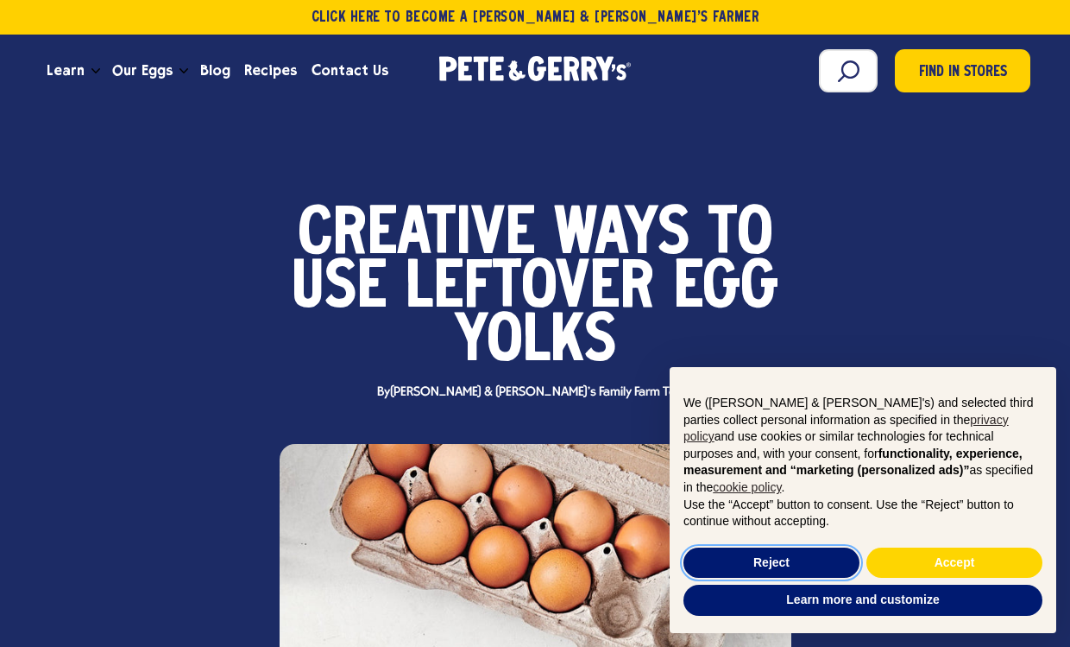
click at [774, 559] on button "Reject" at bounding box center [772, 562] width 176 height 31
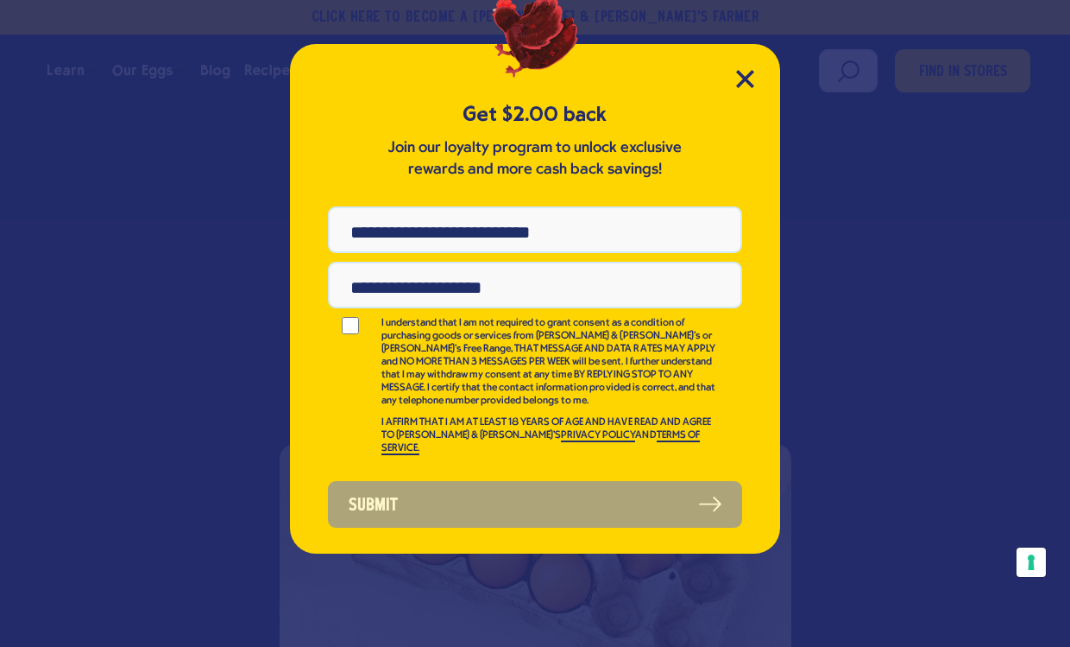
click at [728, 85] on div "Get $2.00 back Join our loyalty program to unlock exclusive rewards and more ca…" at bounding box center [535, 298] width 490 height 509
click at [733, 70] on div "Get $2.00 back Join our loyalty program to unlock exclusive rewards and more ca…" at bounding box center [535, 298] width 490 height 509
click at [738, 85] on icon "Close Modal" at bounding box center [745, 79] width 16 height 16
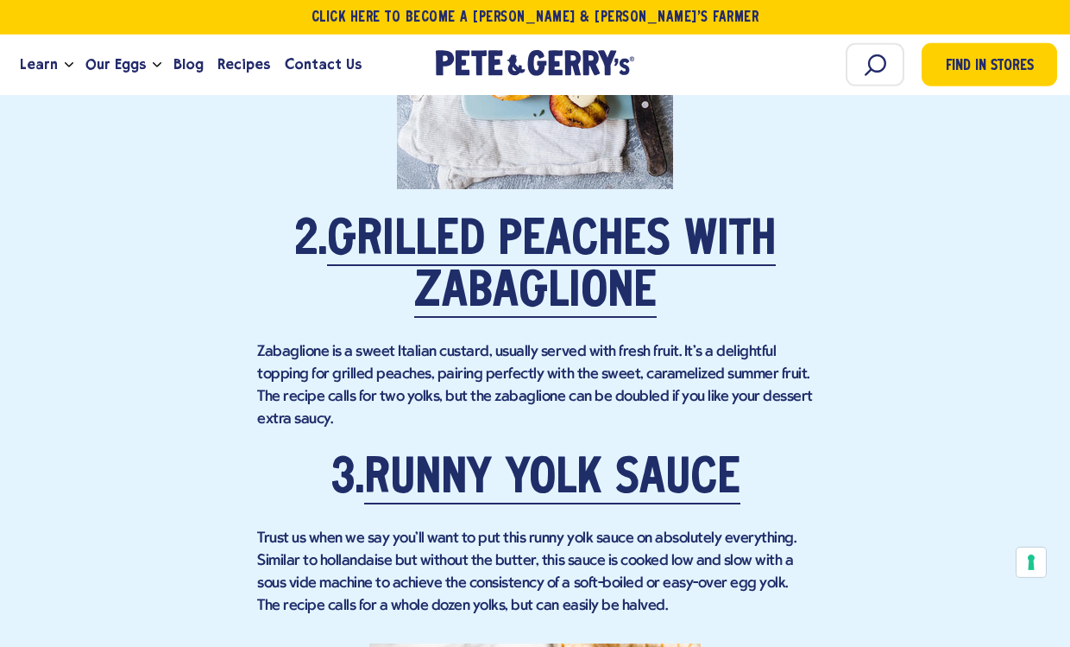
scroll to position [2298, 0]
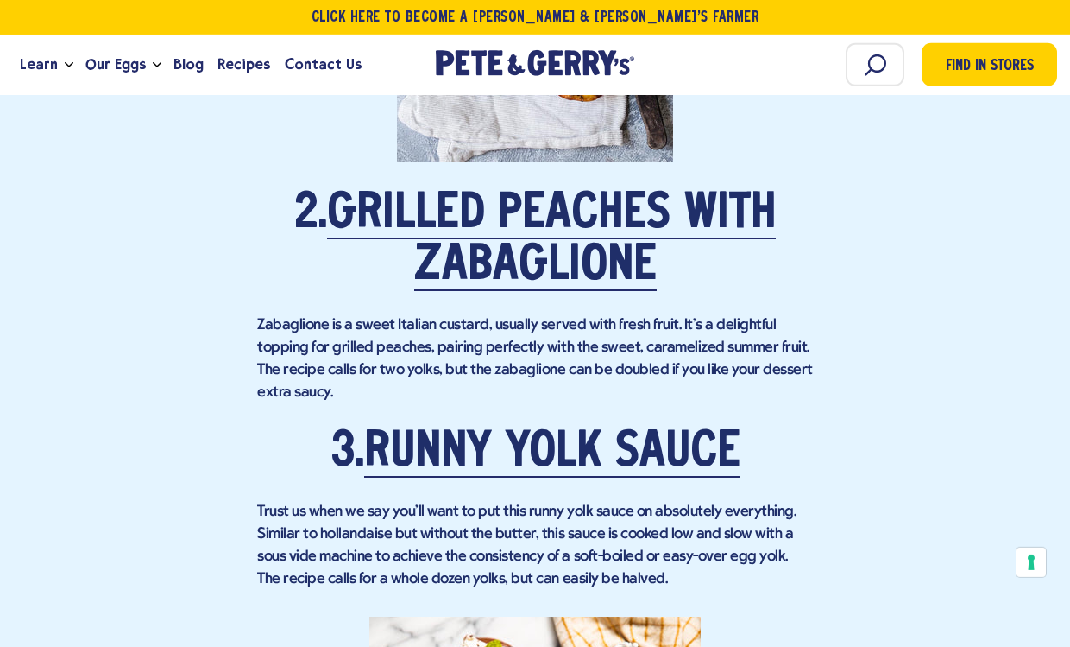
click at [592, 248] on link "Grilled Peaches with Zabaglione" at bounding box center [551, 241] width 449 height 100
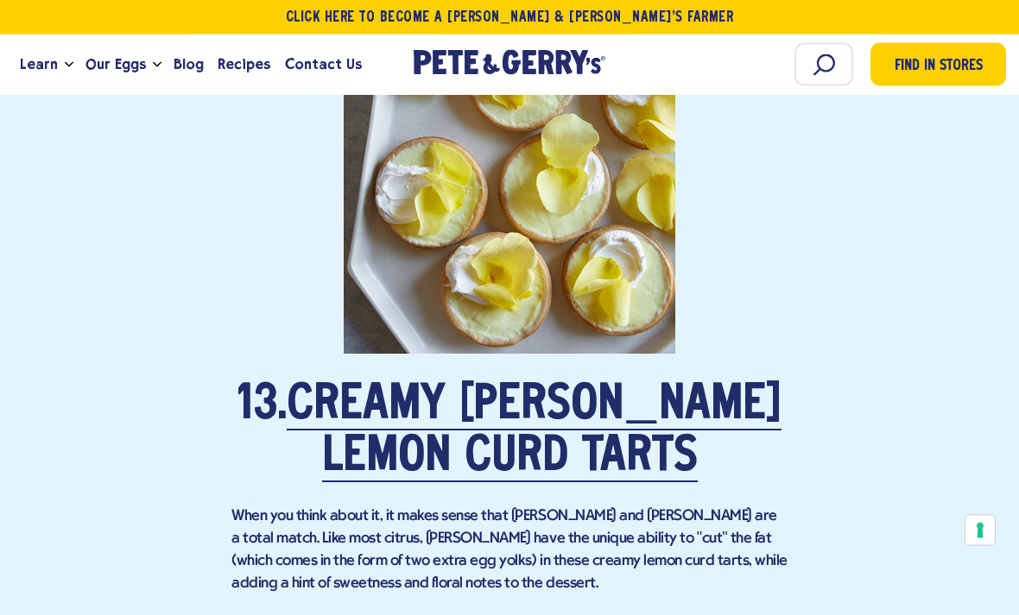
scroll to position [8901, 0]
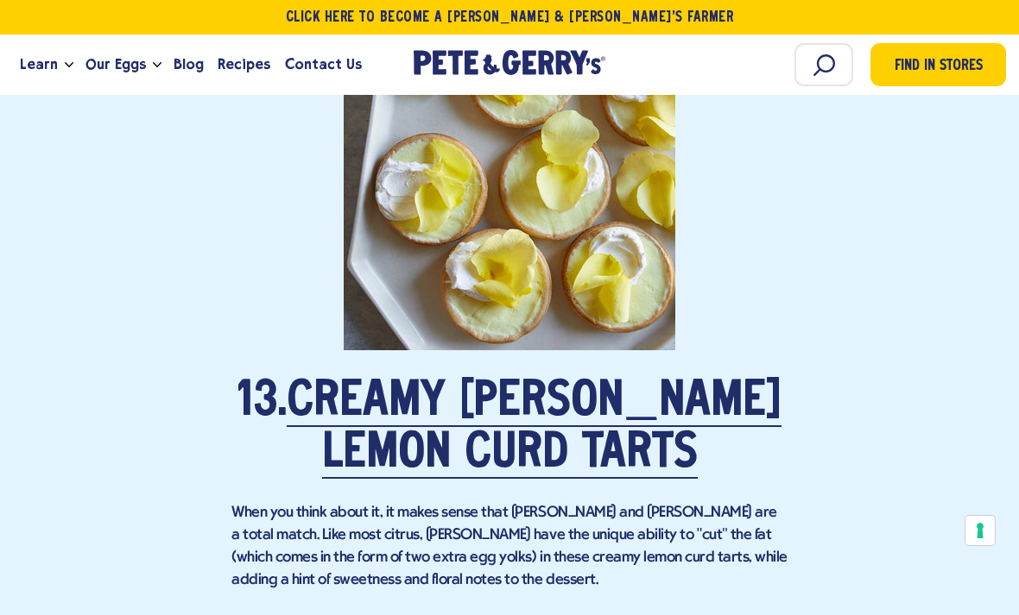
click at [577, 438] on link "Creamy [PERSON_NAME] Lemon Curd Tarts" at bounding box center [534, 429] width 495 height 100
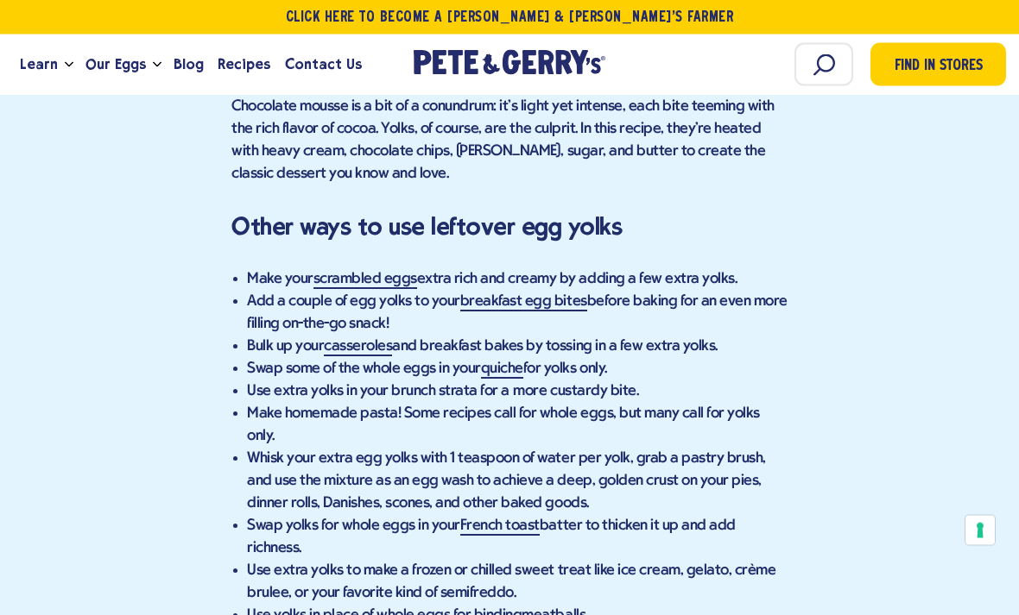
scroll to position [9990, 0]
click at [507, 361] on link "quiche" at bounding box center [502, 370] width 42 height 18
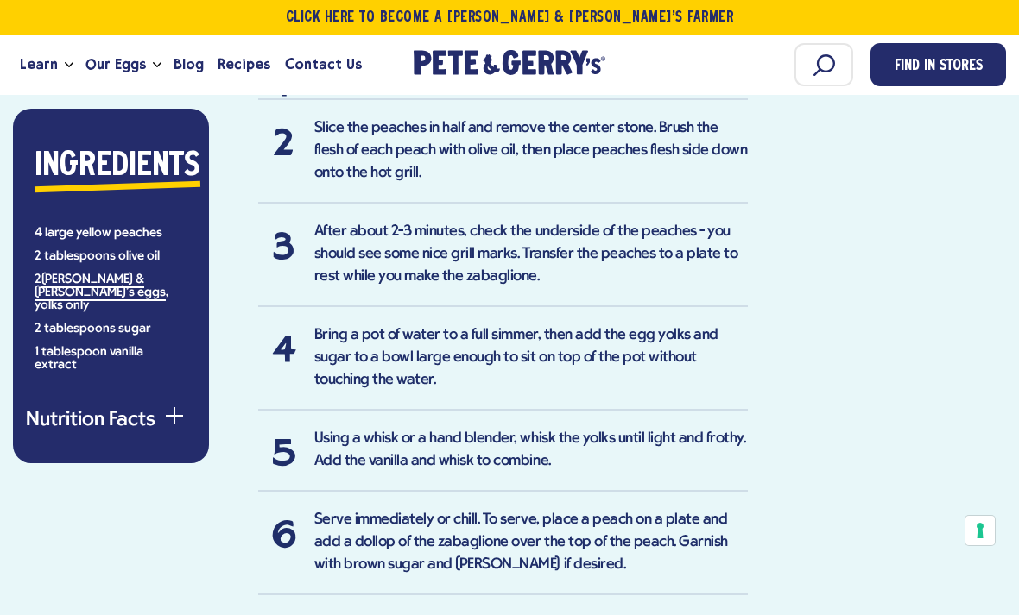
scroll to position [1214, 0]
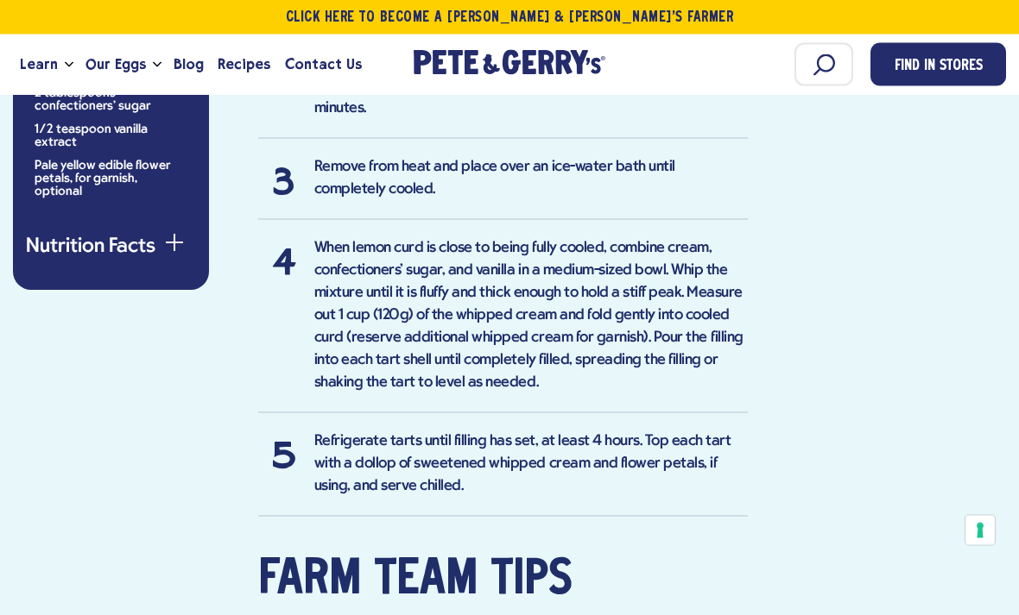
scroll to position [1937, 0]
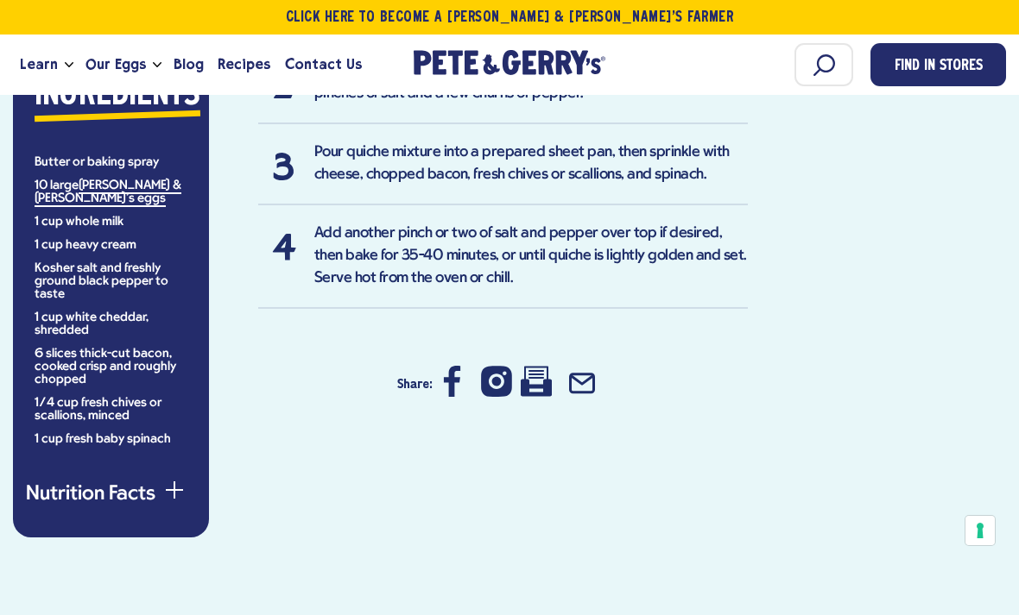
scroll to position [1342, 0]
